Goal: Find specific page/section: Find specific page/section

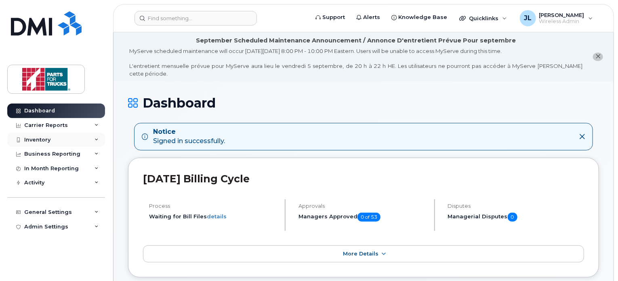
click at [61, 143] on div "Inventory" at bounding box center [56, 139] width 98 height 15
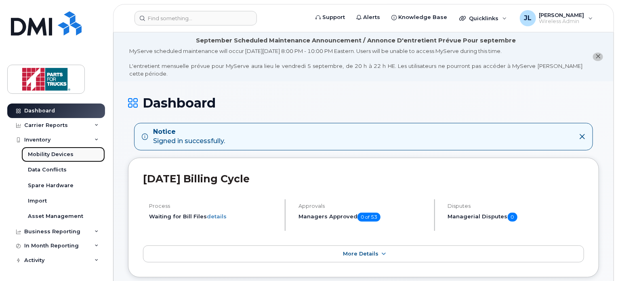
click at [55, 159] on link "Mobility Devices" at bounding box center [63, 154] width 84 height 15
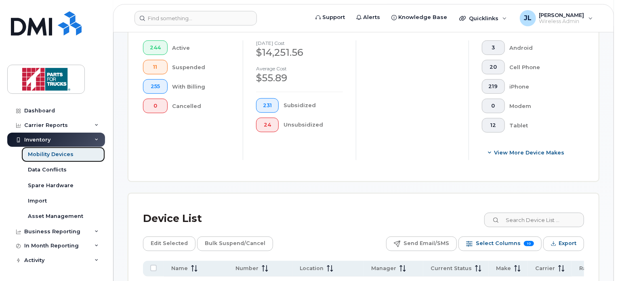
scroll to position [257, 0]
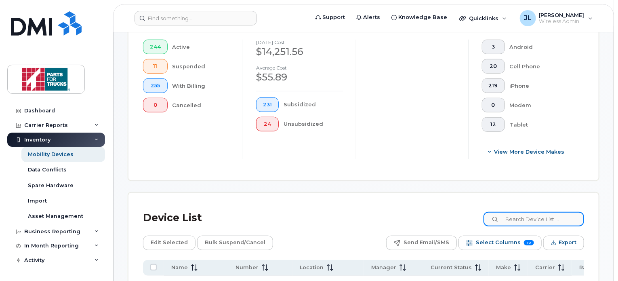
click at [526, 217] on input at bounding box center [533, 219] width 101 height 15
type input "[PERSON_NAME]"
